Goal: Task Accomplishment & Management: Use online tool/utility

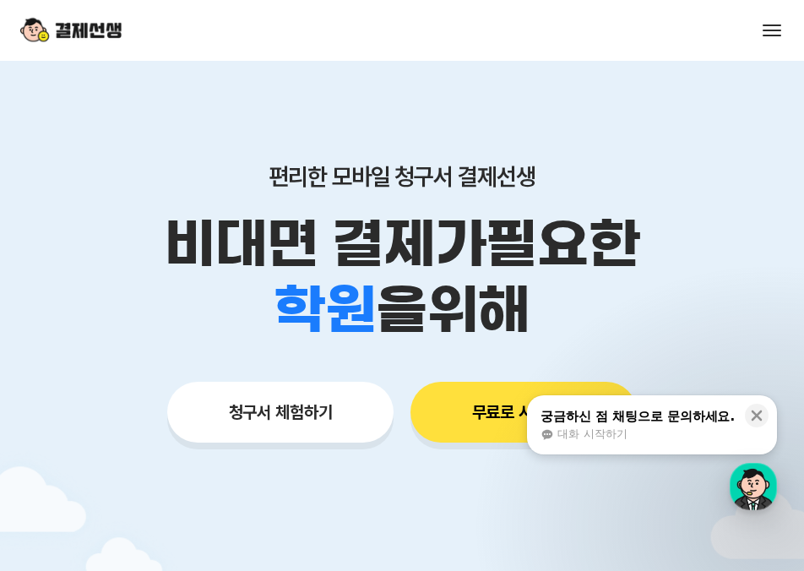
click at [564, 425] on button "궁금하신 점 채팅으로 문의하세요. 대화 시작하기" at bounding box center [652, 424] width 250 height 59
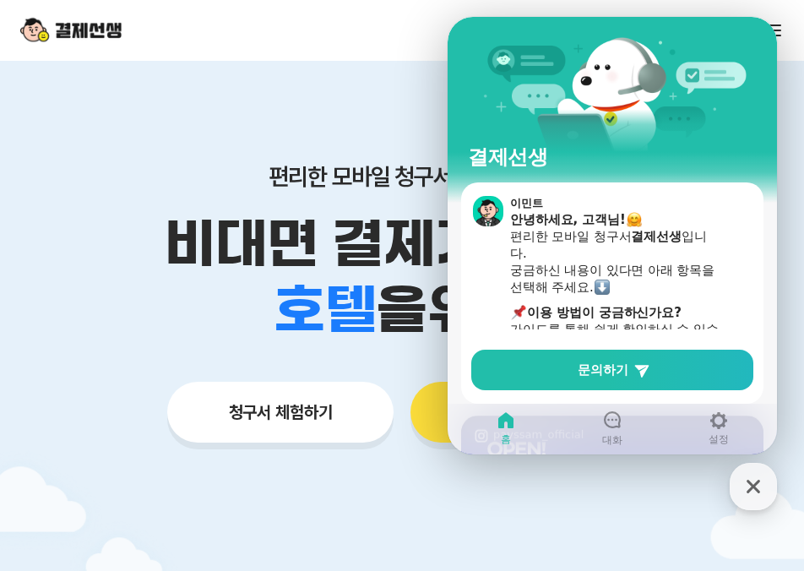
click at [409, 236] on p "비대면 결제가 필요한" at bounding box center [402, 244] width 804 height 66
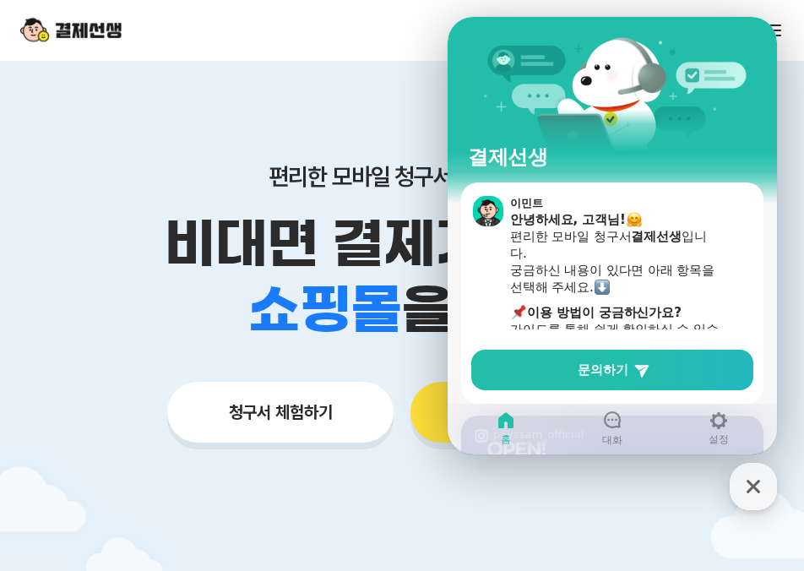
click at [512, 427] on icon at bounding box center [505, 420] width 15 height 16
drag, startPoint x: 382, startPoint y: 87, endPoint x: 399, endPoint y: 101, distance: 22.8
click at [380, 89] on div "편리한 모바일 청구서 결제선생 비대면 결제가 필요한 학원 공부방 호텔 쇼핑몰 병원 배달 보험사 항공사 골프장 을 위해 청구서 체험하기 무료로 …" at bounding box center [402, 311] width 804 height 501
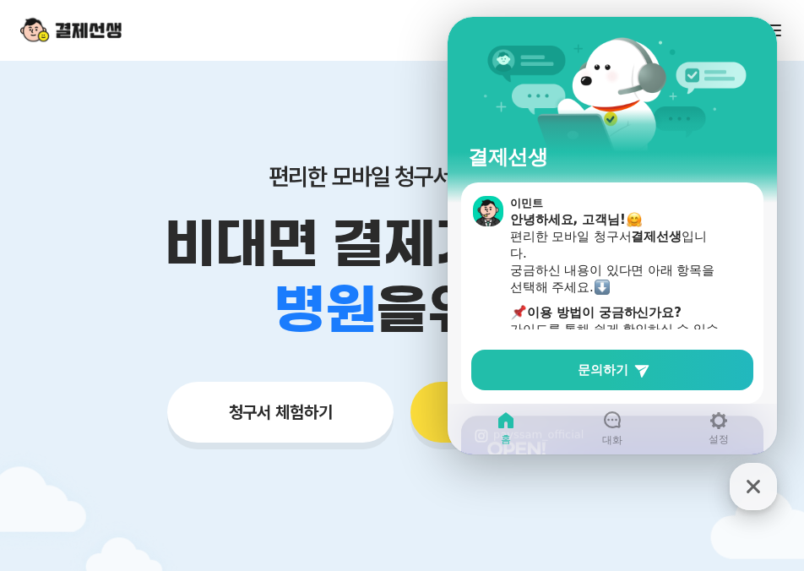
click at [748, 485] on icon "button" at bounding box center [753, 486] width 30 height 30
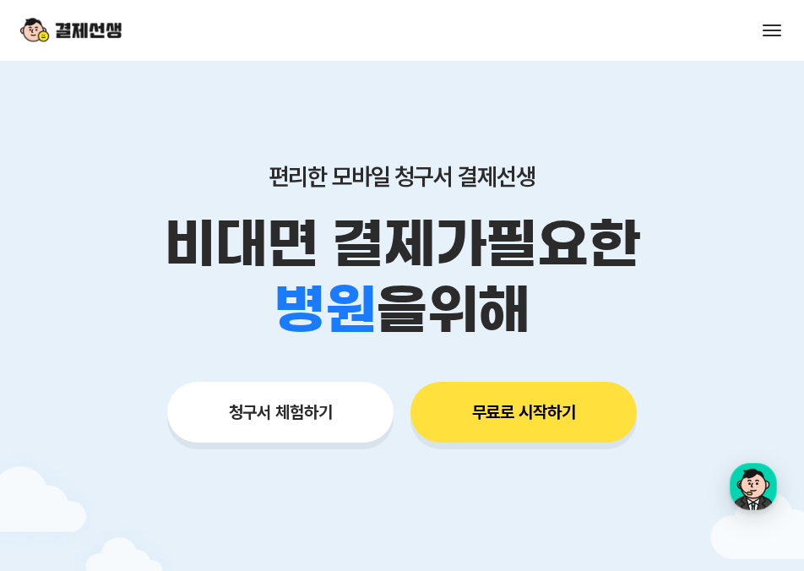
click at [494, 412] on button "무료로 시작하기" at bounding box center [523, 412] width 226 height 61
click at [771, 29] on button at bounding box center [772, 31] width 24 height 24
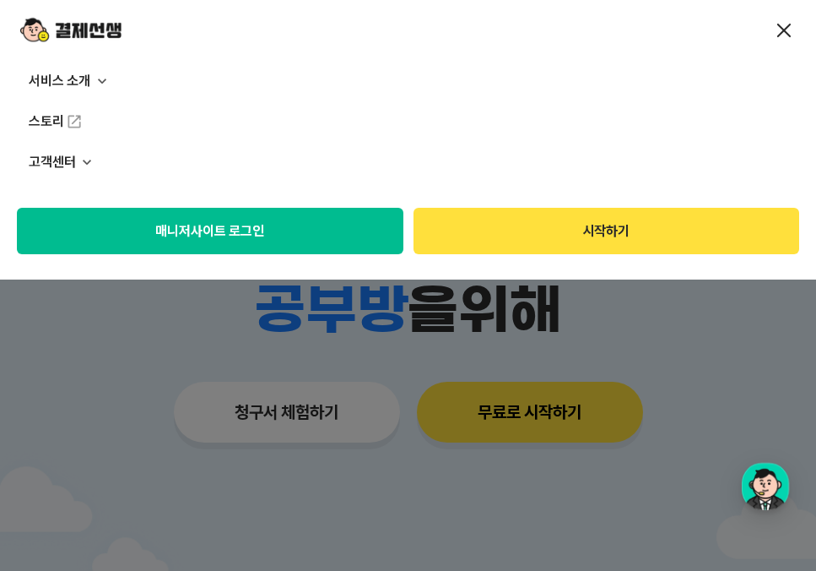
click at [329, 230] on button "매니저사이트 로그인" at bounding box center [210, 231] width 387 height 46
